Goal: Task Accomplishment & Management: Use online tool/utility

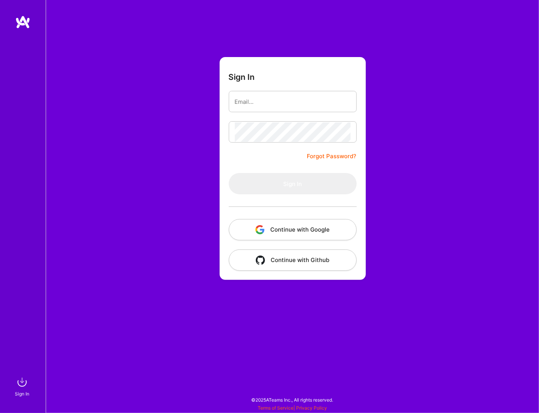
click at [307, 104] on input "email" at bounding box center [293, 101] width 116 height 19
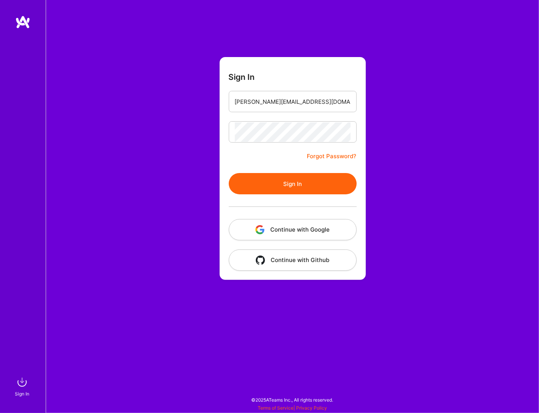
type input "[PERSON_NAME][EMAIL_ADDRESS][DOMAIN_NAME]"
click at [314, 187] on button "Sign In" at bounding box center [293, 183] width 128 height 21
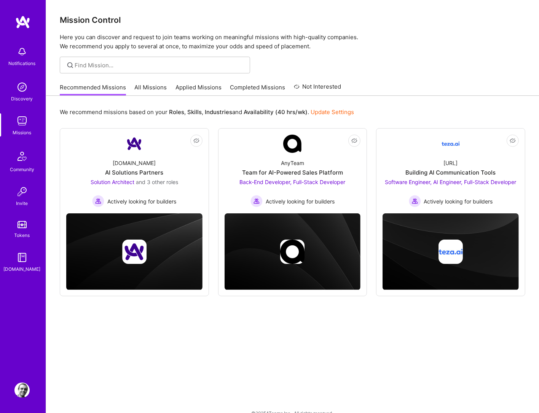
click at [149, 90] on link "All Missions" at bounding box center [151, 89] width 32 height 13
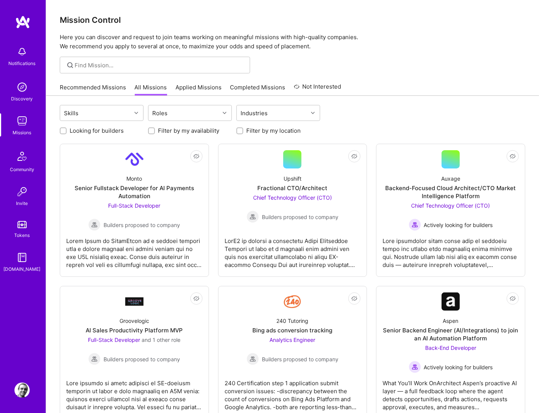
click at [238, 129] on input "Filter by my location" at bounding box center [240, 131] width 5 height 5
checkbox input "true"
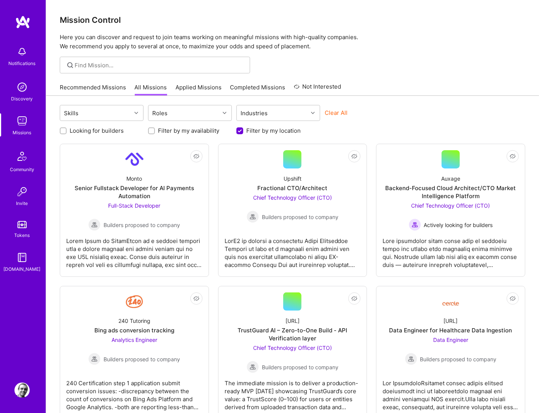
click at [62, 130] on input "Looking for builders" at bounding box center [63, 131] width 5 height 5
checkbox input "true"
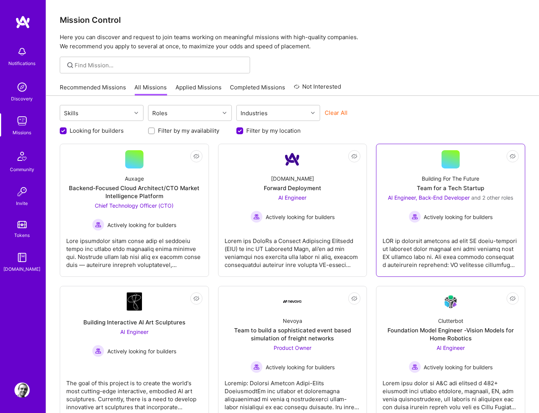
click at [440, 205] on div "AI Engineer, Back-End Developer and 2 other roles Actively looking for builders" at bounding box center [450, 208] width 125 height 29
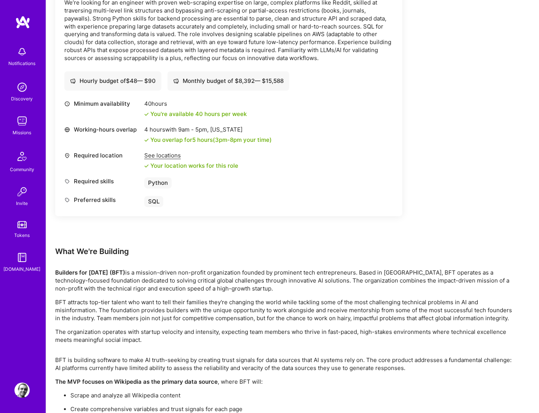
scroll to position [1172, 0]
